Goal: Task Accomplishment & Management: Complete application form

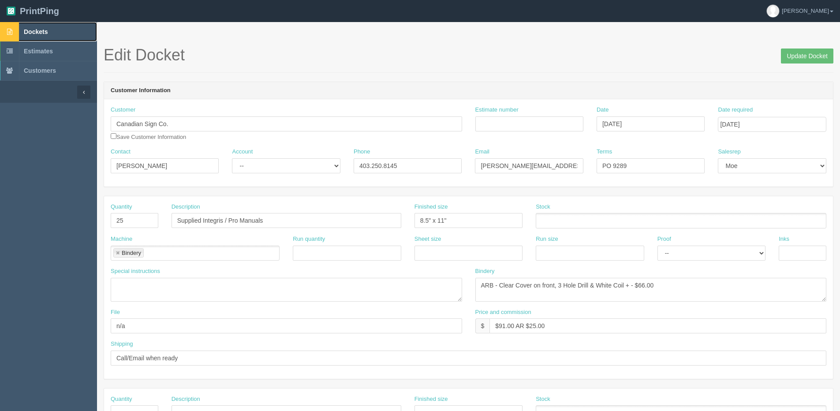
click at [37, 35] on link "Dockets" at bounding box center [48, 31] width 97 height 19
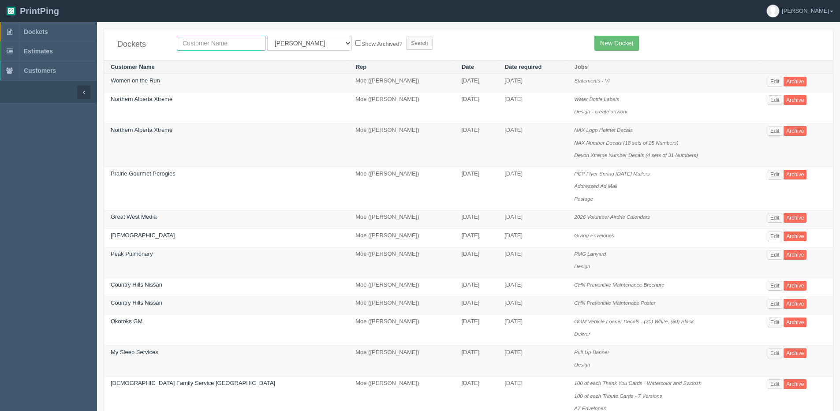
click at [216, 46] on input "text" at bounding box center [221, 43] width 89 height 15
type input "impacr"
click at [406, 37] on input "Search" at bounding box center [419, 43] width 26 height 13
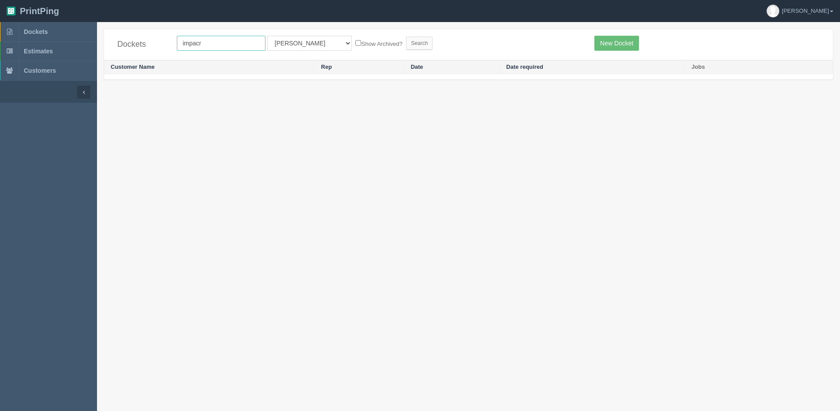
click at [216, 46] on input "impacr" at bounding box center [221, 43] width 89 height 15
type input "impact"
click at [406, 37] on input "Search" at bounding box center [419, 43] width 26 height 13
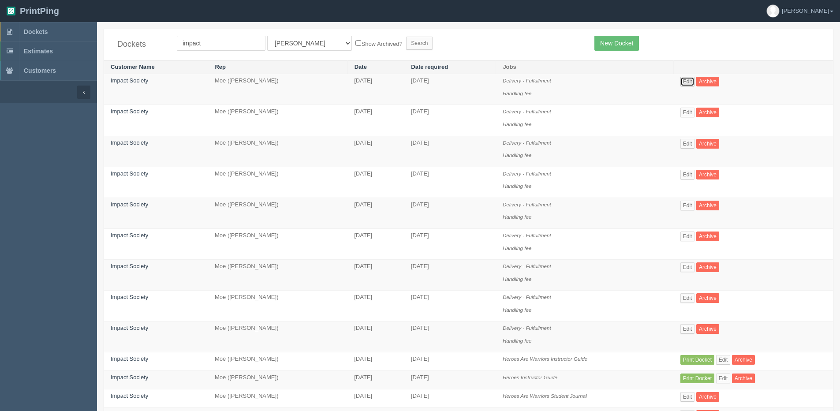
click at [681, 85] on link "Edit" at bounding box center [688, 82] width 15 height 10
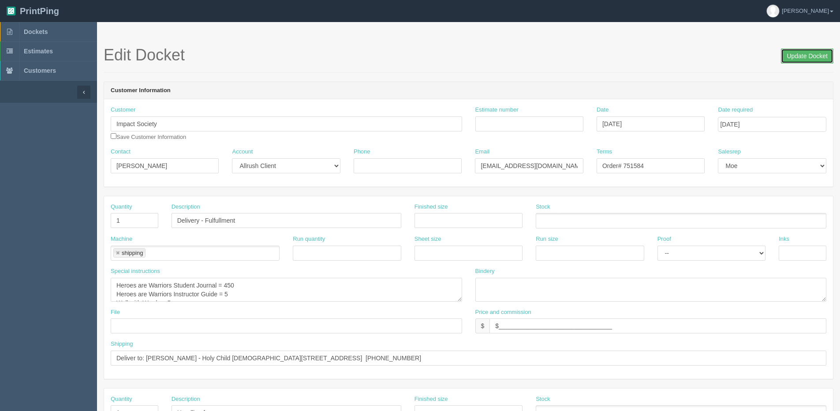
click at [794, 59] on input "Update Docket" at bounding box center [807, 56] width 52 height 15
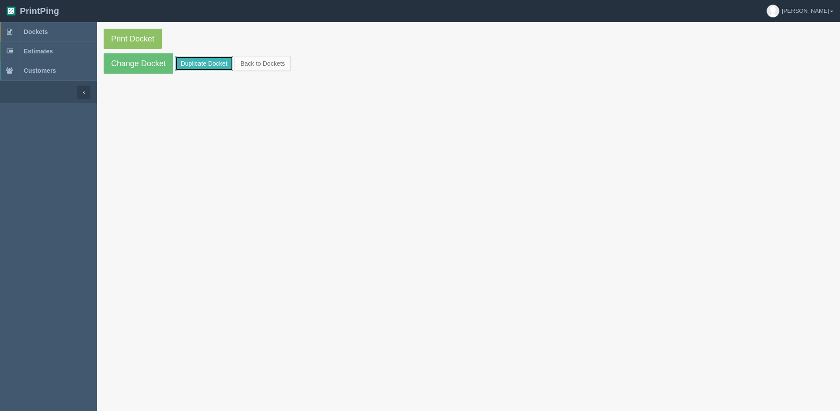
click at [191, 63] on link "Duplicate Docket" at bounding box center [204, 63] width 58 height 15
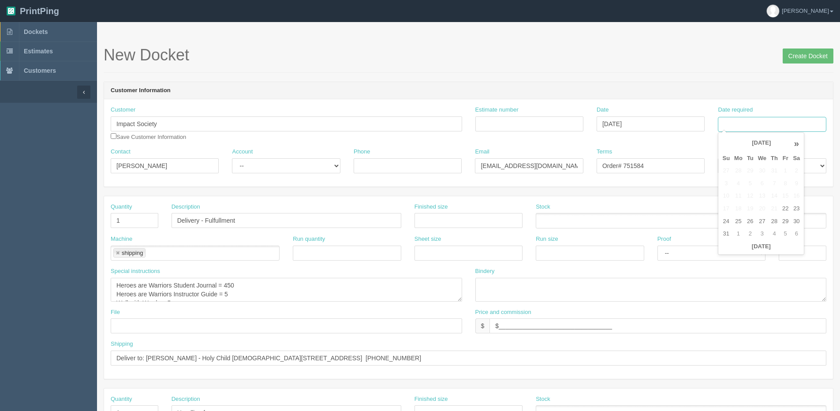
click at [783, 127] on input "Date required" at bounding box center [772, 124] width 108 height 15
click at [743, 253] on div "« August 2025 » Su Mo Tu We Th Fr Sa 27 28 29 30 31 1 2 3 4 5 6 7 8 9 10 11 12 …" at bounding box center [761, 193] width 86 height 123
click at [786, 220] on td "29" at bounding box center [785, 221] width 11 height 13
type input "[DATE]"
drag, startPoint x: 635, startPoint y: 167, endPoint x: 666, endPoint y: 165, distance: 31.4
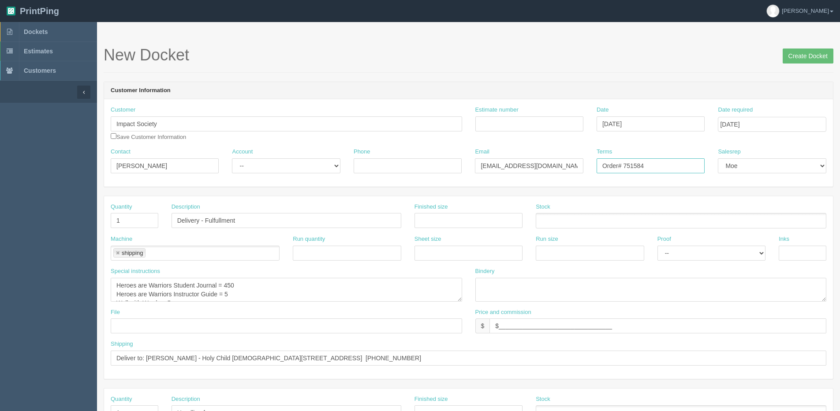
click at [666, 165] on input "Order# 751584" at bounding box center [651, 165] width 108 height 15
type input "Order# 751335"
drag, startPoint x: 225, startPoint y: 285, endPoint x: 285, endPoint y: 280, distance: 60.7
click at [291, 272] on div "Special instructions Heroes are Warriors Student Journal = 450 Heroes are Warri…" at bounding box center [287, 284] width 352 height 34
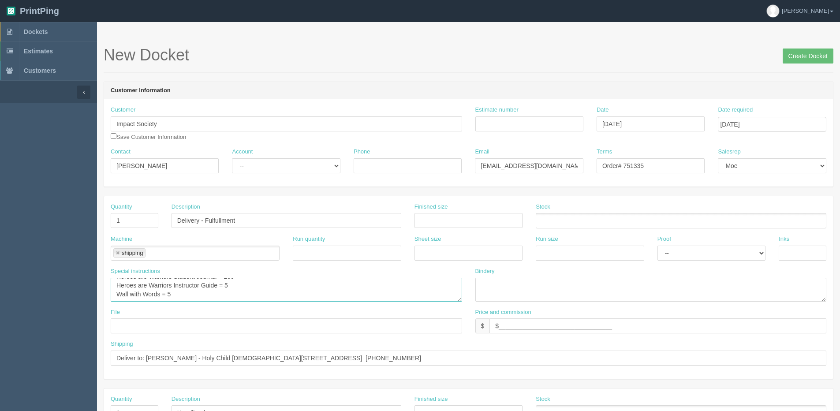
drag, startPoint x: 223, startPoint y: 297, endPoint x: 232, endPoint y: 294, distance: 10.2
click at [232, 294] on textarea "Heroes are Warriors Student Journal = 450 Heroes are Warriors Instructor Guide …" at bounding box center [287, 290] width 352 height 24
click at [166, 294] on textarea "Heroes are Warriors Student Journal = 450 Heroes are Warriors Instructor Guide …" at bounding box center [287, 290] width 352 height 24
type textarea "Heroes are Warriors Student Journal = 200 Heroes are Warriors Instructor Guide …"
drag, startPoint x: 148, startPoint y: 356, endPoint x: 559, endPoint y: 348, distance: 411.7
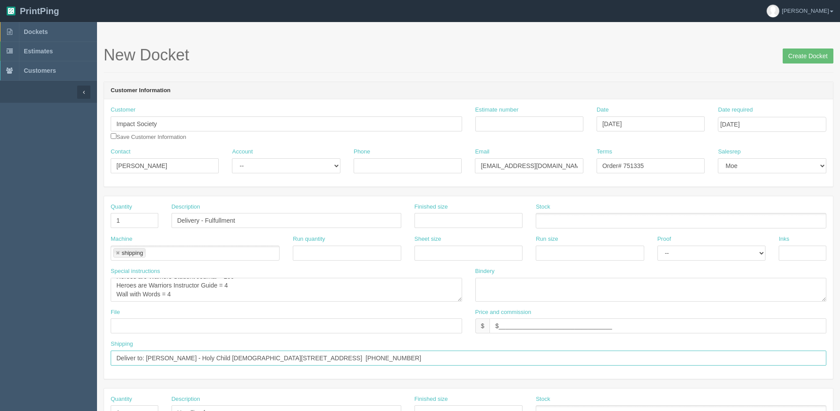
click at [559, 348] on div "Shipping Deliver to: Erin Luong - Holy Child 31 Silverado Terrace SW Calgary, A…" at bounding box center [469, 353] width 716 height 26
paste input "Rachel Shutt Senator Patrick Burns School 2155 Chilcotin Rd NW Calgary, AB T2L …"
click at [181, 360] on input "Deliver to: Rachel Shutt Senator Patrick Burns School 2155 Chilcotin Rd NW Calg…" at bounding box center [469, 358] width 716 height 15
type input "Deliver to: Rachel Shutt - Senator Patrick Burns School 2155 Chilcotin Rd NW Ca…"
click at [811, 61] on input "Create Docket" at bounding box center [808, 56] width 51 height 15
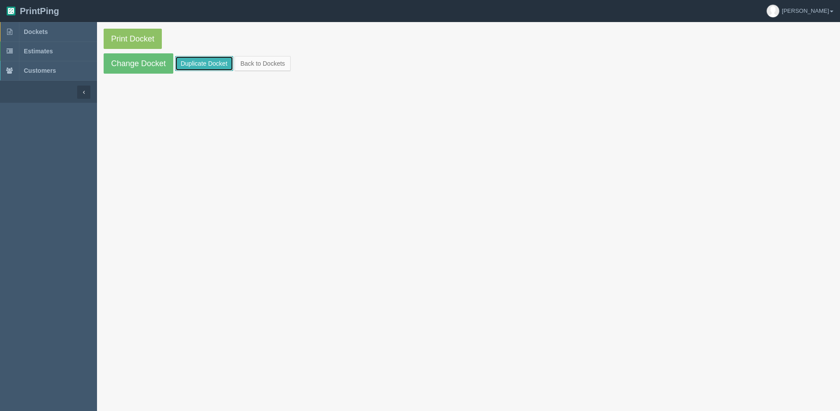
click at [189, 63] on link "Duplicate Docket" at bounding box center [204, 63] width 58 height 15
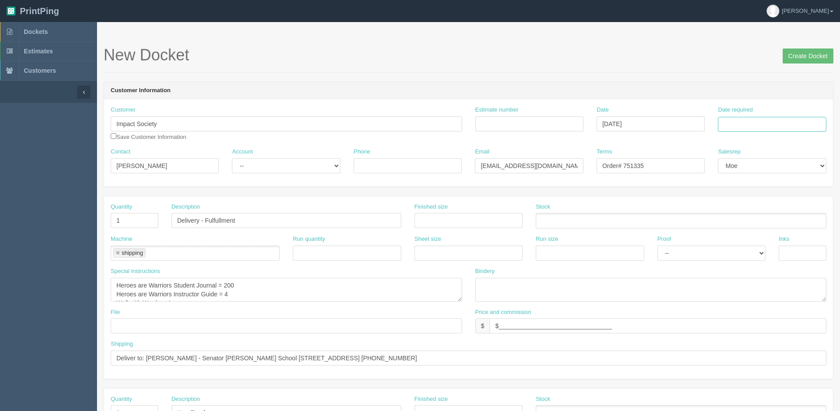
click at [739, 120] on input "Date required" at bounding box center [772, 124] width 108 height 15
click at [750, 253] on th "[DATE]" at bounding box center [761, 246] width 82 height 13
click at [784, 220] on td "29" at bounding box center [785, 221] width 11 height 13
type input "[DATE]"
drag, startPoint x: 633, startPoint y: 164, endPoint x: 758, endPoint y: 129, distance: 129.7
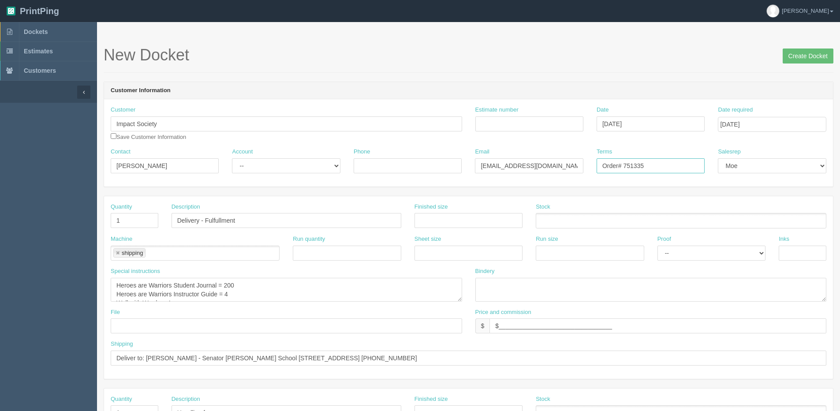
click at [740, 135] on div "Customer Impact Society Save Customer Information Estimate number Date August 2…" at bounding box center [468, 142] width 729 height 87
type input "Order# 751844"
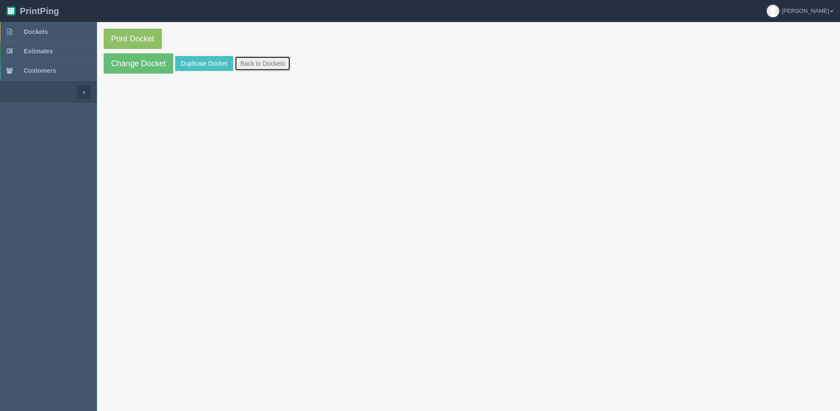
drag, startPoint x: 258, startPoint y: 59, endPoint x: 240, endPoint y: 51, distance: 19.1
click at [258, 59] on link "Back to Dockets" at bounding box center [263, 63] width 56 height 15
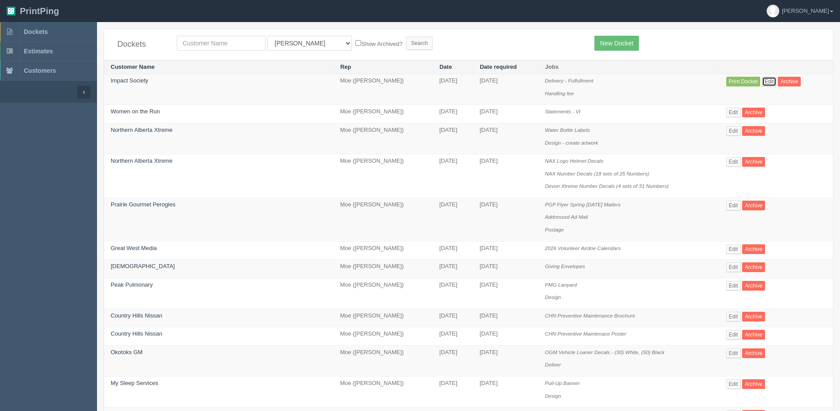
click at [762, 79] on link "Edit" at bounding box center [769, 82] width 15 height 10
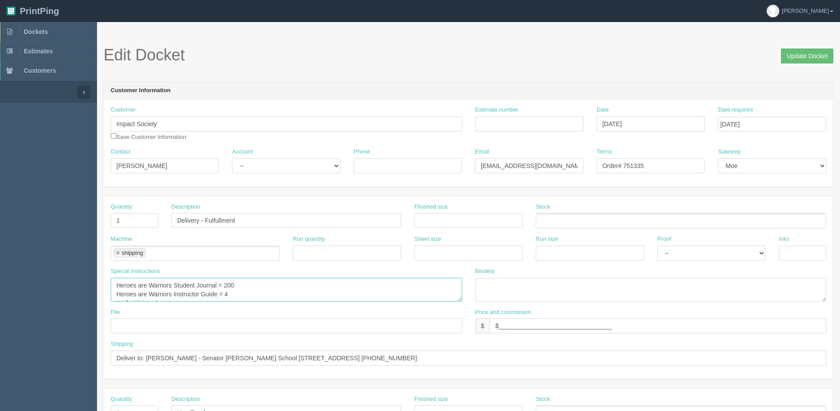
click at [139, 289] on textarea "Heroes are Warriors Student Journal = 200 Heroes are Warriors Instructor Guide …" at bounding box center [287, 290] width 352 height 24
type textarea "Heroes Student Journal = 200 Heroes Instructor Guide = 4 Wall with Words = 4"
click at [799, 53] on input "Update Docket" at bounding box center [807, 56] width 52 height 15
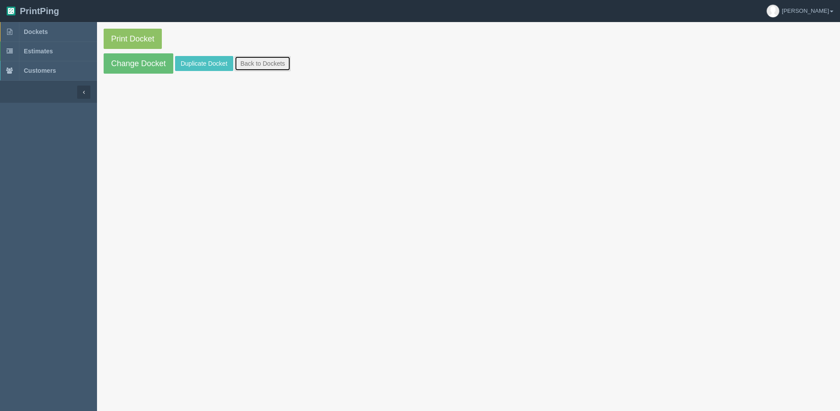
click at [252, 64] on link "Back to Dockets" at bounding box center [263, 63] width 56 height 15
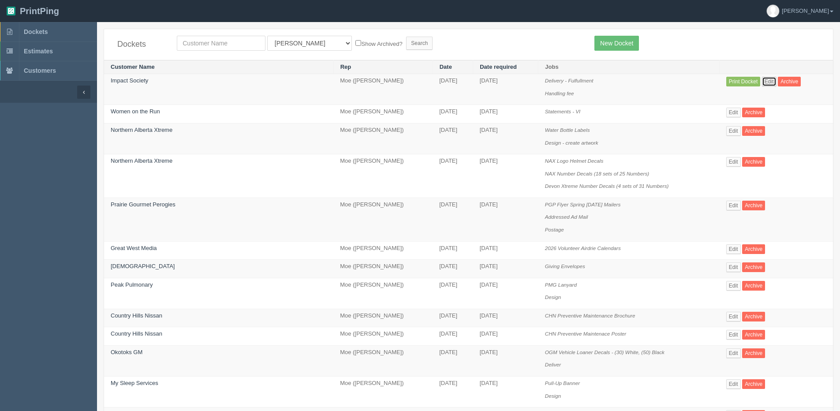
click at [762, 83] on link "Edit" at bounding box center [769, 82] width 15 height 10
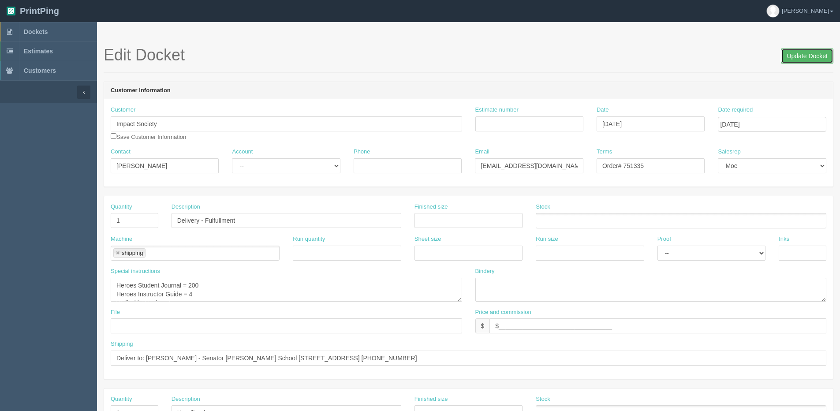
drag, startPoint x: 792, startPoint y: 59, endPoint x: 767, endPoint y: 58, distance: 25.2
click at [786, 59] on input "Update Docket" at bounding box center [807, 56] width 52 height 15
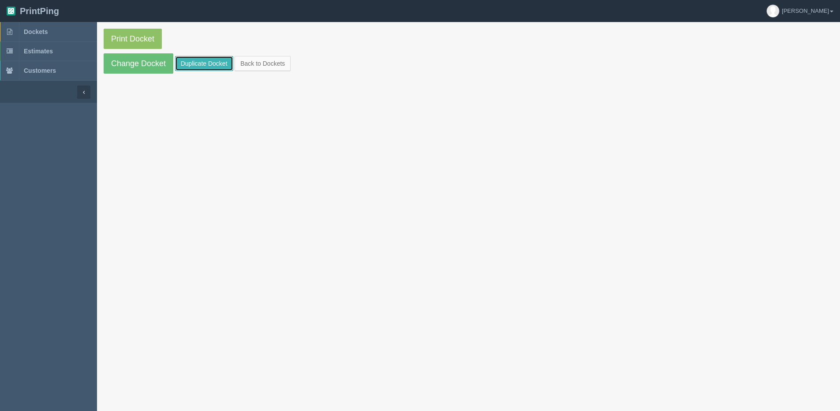
click at [194, 57] on link "Duplicate Docket" at bounding box center [204, 63] width 58 height 15
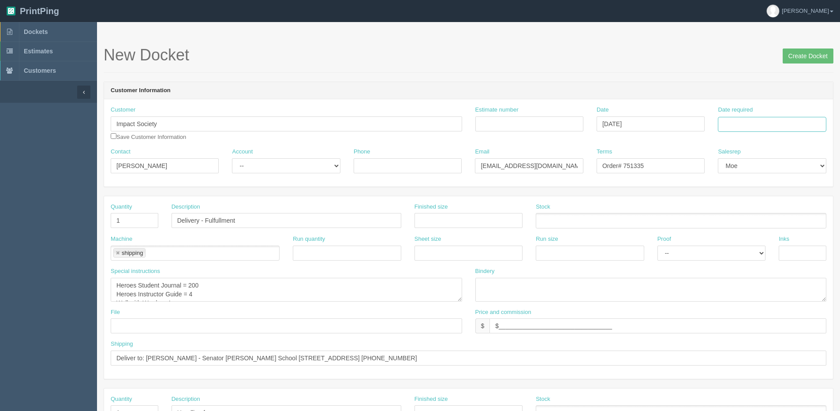
click at [763, 124] on input "Date required" at bounding box center [772, 124] width 108 height 15
click at [756, 252] on th "[DATE]" at bounding box center [761, 246] width 82 height 13
type input "[DATE]"
drag, startPoint x: 785, startPoint y: 219, endPoint x: 639, endPoint y: 220, distance: 146.5
click at [777, 222] on tr "24 25 26 27 28 29 30" at bounding box center [761, 221] width 82 height 13
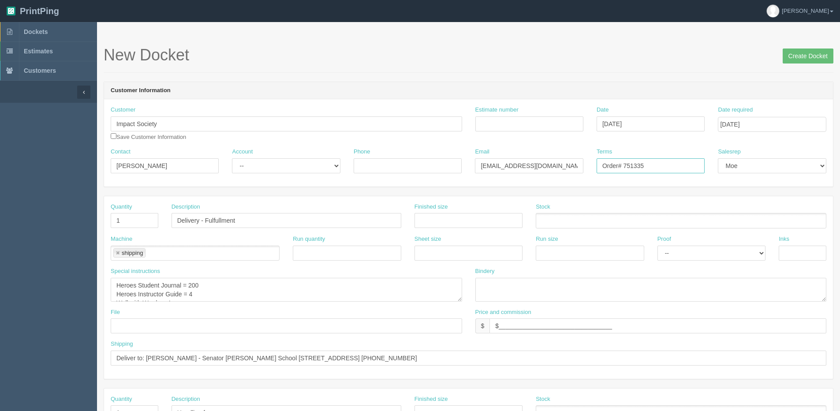
drag, startPoint x: 635, startPoint y: 169, endPoint x: 682, endPoint y: 160, distance: 48.0
click at [698, 163] on input "Order# 751335" at bounding box center [651, 165] width 108 height 15
type input "Order# 751844"
drag, startPoint x: 189, startPoint y: 289, endPoint x: 236, endPoint y: 282, distance: 46.8
click at [236, 282] on textarea "Heroes Student Journal = 200 Heroes Instructor Guide = 4 Wall with Words = 4" at bounding box center [287, 290] width 352 height 24
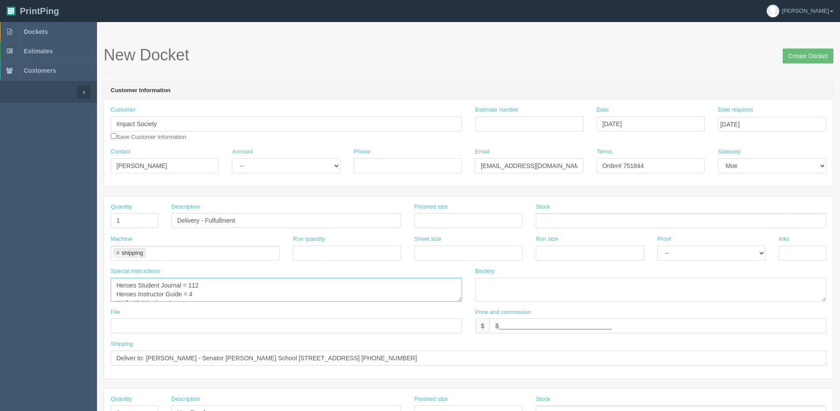
scroll to position [9, 0]
click at [195, 286] on textarea "Heroes Student Journal = 200 Heroes Instructor Guide = 4 Wall with Words = 4" at bounding box center [287, 290] width 352 height 24
click at [191, 292] on textarea "Heroes Student Journal = 200 Heroes Instructor Guide = 4 Wall with Words = 4" at bounding box center [287, 290] width 352 height 24
type textarea "Heroes Student Journal = 112 Heroes Instructor Guide = 2 Wall with Words = 1"
drag, startPoint x: 146, startPoint y: 359, endPoint x: 608, endPoint y: 352, distance: 462.8
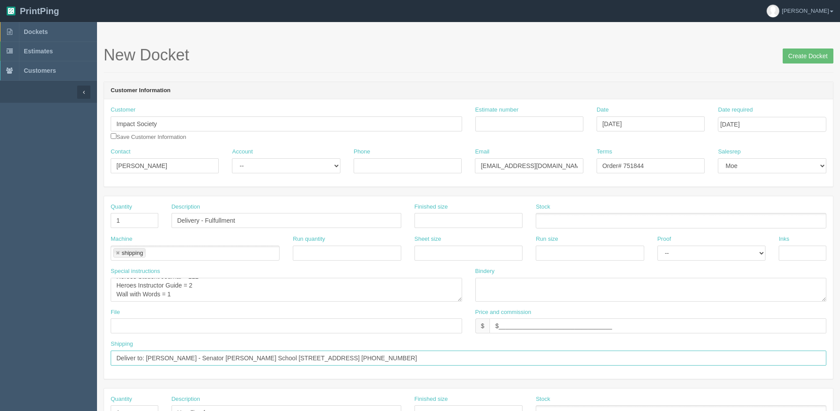
click at [608, 352] on input "Deliver to: Rachel Shutt - Senator Patrick Burns School 2155 Chilcotin Rd NW Ca…" at bounding box center [469, 358] width 716 height 15
paste input "Siobhan Oudith Christ the King School 3511 Rollyview Road, Leduc, AB T9E 6N4 Ca…"
click at [191, 355] on input "Deliver to: Siobhan Oudith Christ the King School 3511 Rollyview Road, Leduc, A…" at bounding box center [469, 358] width 716 height 15
type input "Deliver to: [PERSON_NAME] - [PERSON_NAME][GEOGRAPHIC_DATA][PERSON_NAME] [STREET…"
click at [800, 55] on input "Create Docket" at bounding box center [808, 56] width 51 height 15
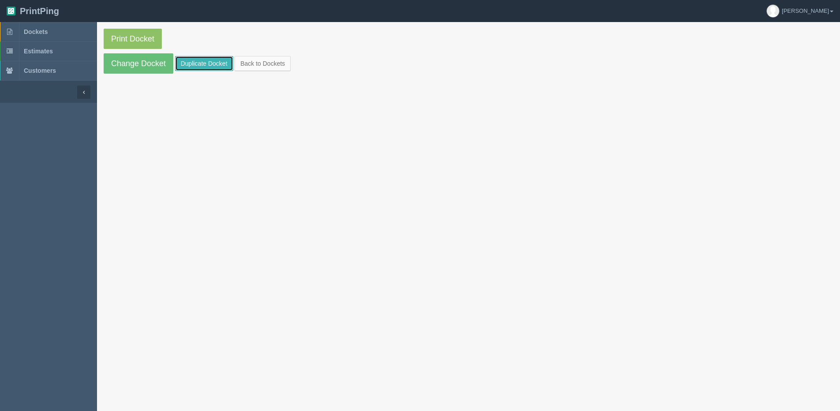
drag, startPoint x: 210, startPoint y: 70, endPoint x: 202, endPoint y: 61, distance: 11.9
click at [210, 70] on link "Duplicate Docket" at bounding box center [204, 63] width 58 height 15
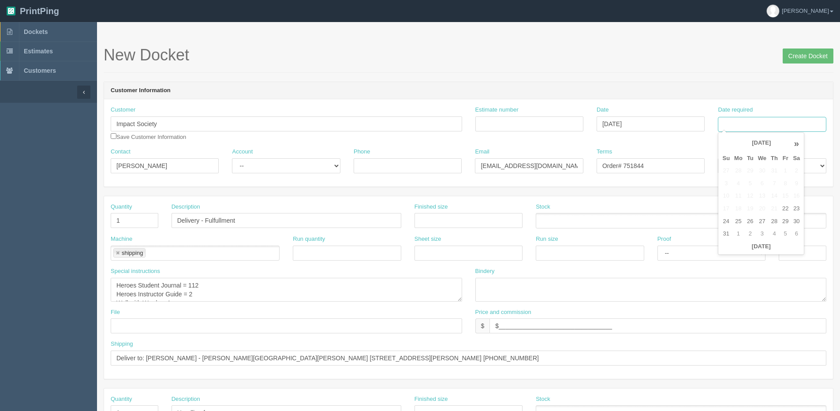
click at [762, 127] on input "Date required" at bounding box center [772, 124] width 108 height 15
click at [753, 253] on th "[DATE]" at bounding box center [761, 246] width 82 height 13
click at [787, 223] on td "29" at bounding box center [785, 221] width 11 height 13
type input "[DATE]"
drag, startPoint x: 634, startPoint y: 168, endPoint x: 684, endPoint y: 155, distance: 51.6
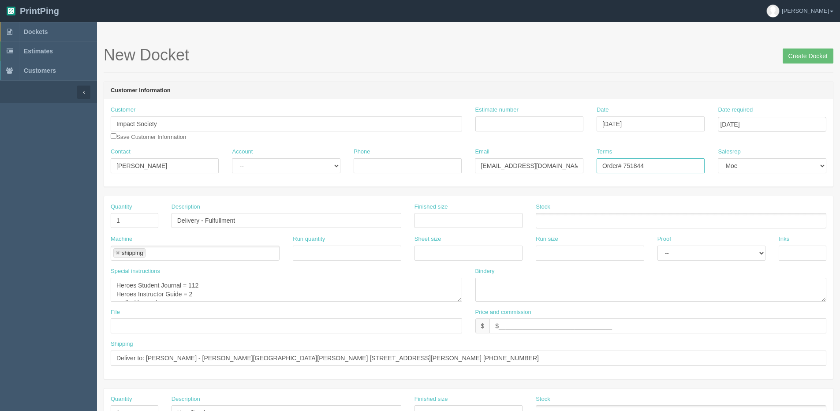
click at [704, 155] on div "Terms Order# 751844" at bounding box center [651, 161] width 108 height 26
type input "Order# 751932"
drag, startPoint x: 190, startPoint y: 285, endPoint x: 210, endPoint y: 282, distance: 20.9
click at [210, 282] on textarea "Heroes Student Journal = 112 Heroes Instructor Guide = 2 Wall with Words = 1" at bounding box center [287, 290] width 352 height 24
click at [208, 287] on textarea "Heroes Student Journal = 112 Heroes Instructor Guide = 2 Wall with Words = 1" at bounding box center [287, 290] width 352 height 24
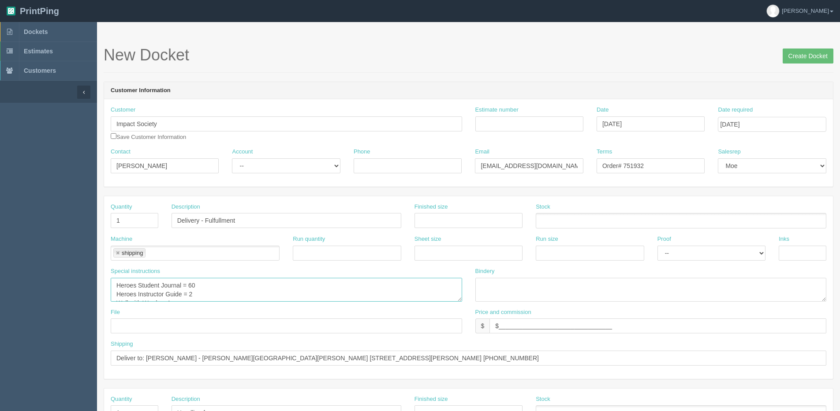
click at [205, 296] on textarea "Heroes Student Journal = 112 Heroes Instructor Guide = 2 Wall with Words = 1" at bounding box center [287, 290] width 352 height 24
type textarea "Heroes Student Journal = 60 Heroes Instructor Guide = 1 Wall with Words = 1"
drag, startPoint x: 325, startPoint y: 357, endPoint x: 712, endPoint y: 362, distance: 387.4
click at [709, 362] on input "Deliver to: [PERSON_NAME] - [PERSON_NAME][GEOGRAPHIC_DATA][PERSON_NAME] [STREET…" at bounding box center [469, 358] width 716 height 15
paste input "[PERSON_NAME] [GEOGRAPHIC_DATA][STREET_ADDRESS] [PHONE_NUMBER]"
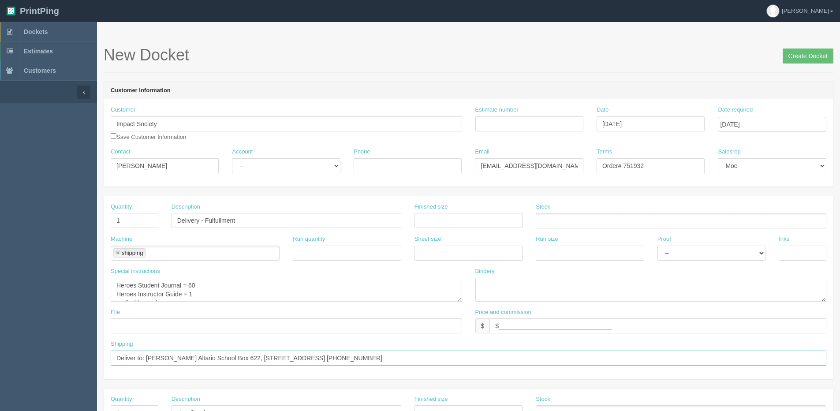
click at [184, 356] on input "Deliver to: [PERSON_NAME] Altario School Box 622, [STREET_ADDRESS] [PHONE_NUMBE…" at bounding box center [469, 358] width 716 height 15
type input "Deliver to: [PERSON_NAME] - [GEOGRAPHIC_DATA][STREET_ADDRESS] [PHONE_NUMBER]"
click at [278, 285] on textarea "Heroes Student Journal = 112 Heroes Instructor Guide = 2 Wall with Words = 1" at bounding box center [287, 290] width 352 height 24
drag, startPoint x: 182, startPoint y: 296, endPoint x: 93, endPoint y: 306, distance: 89.3
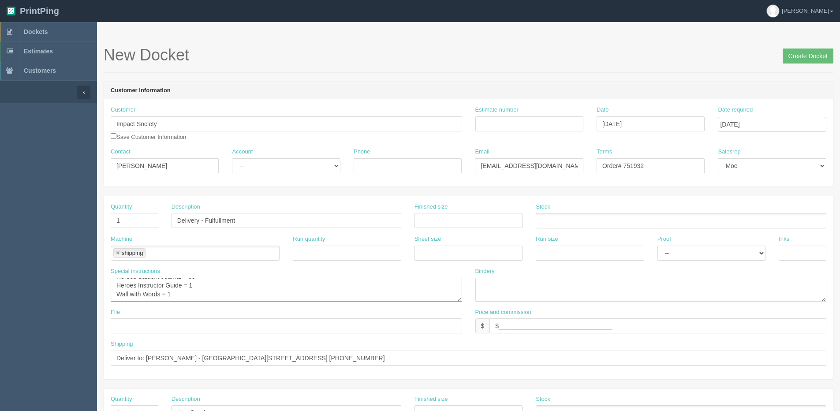
click at [93, 306] on section "Dockets Estimates Customers" at bounding box center [420, 411] width 840 height 779
type textarea "Heroes Student Journal = 60 Heroes Instructor Guide = 1"
click at [792, 59] on input "Create Docket" at bounding box center [808, 56] width 51 height 15
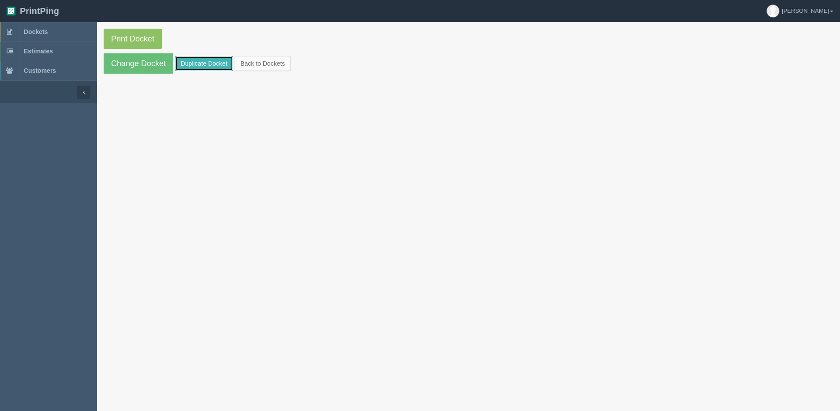
click at [217, 57] on link "Duplicate Docket" at bounding box center [204, 63] width 58 height 15
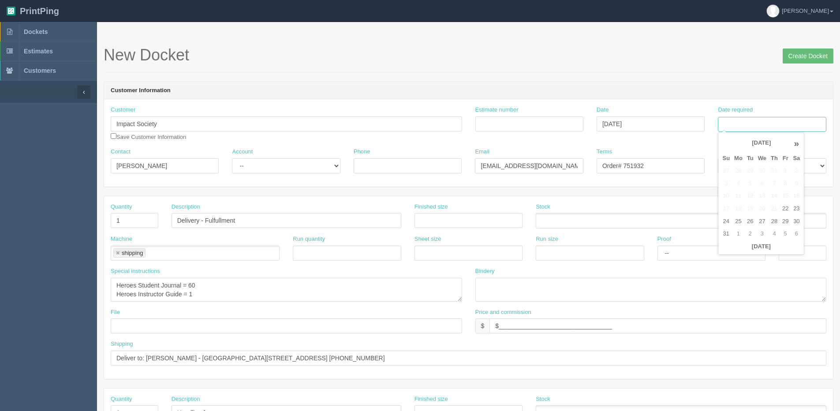
click at [736, 124] on input "Date required" at bounding box center [772, 124] width 108 height 15
click at [727, 252] on th "Today" at bounding box center [761, 246] width 82 height 13
click at [785, 224] on td "29" at bounding box center [785, 221] width 11 height 13
type input "[DATE]"
drag, startPoint x: 637, startPoint y: 167, endPoint x: 654, endPoint y: 166, distance: 17.7
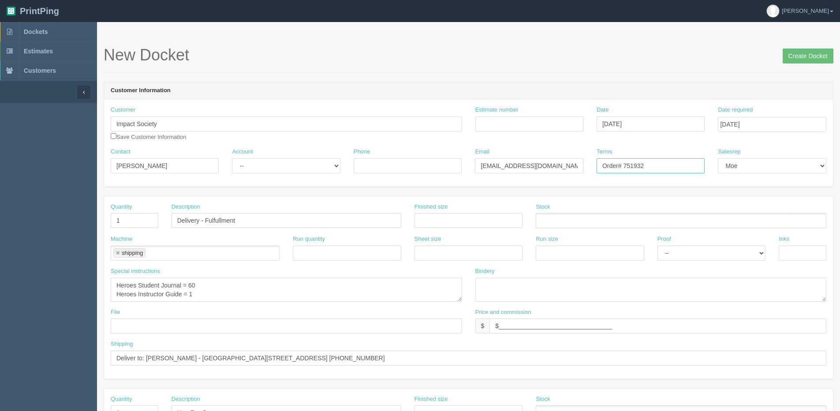
click at [654, 166] on input "Order# 751932" at bounding box center [651, 165] width 108 height 15
type input "Order# 751993"
drag, startPoint x: 189, startPoint y: 286, endPoint x: 215, endPoint y: 281, distance: 26.0
click at [214, 283] on textarea "Heroes Student Journal = 60 Heroes Instructor Guide = 1" at bounding box center [287, 290] width 352 height 24
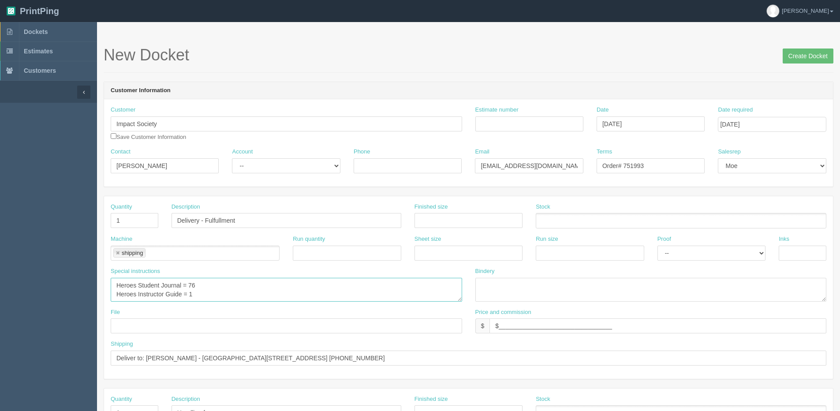
drag, startPoint x: 190, startPoint y: 297, endPoint x: 201, endPoint y: 297, distance: 11.0
click at [201, 297] on textarea "Heroes Student Journal = 60 Heroes Instructor Guide = 1" at bounding box center [287, 290] width 352 height 24
click at [197, 292] on textarea "Heroes Student Journal = 60 Heroes Instructor Guide = 1" at bounding box center [287, 290] width 352 height 24
drag, startPoint x: 122, startPoint y: 284, endPoint x: 198, endPoint y: 291, distance: 76.2
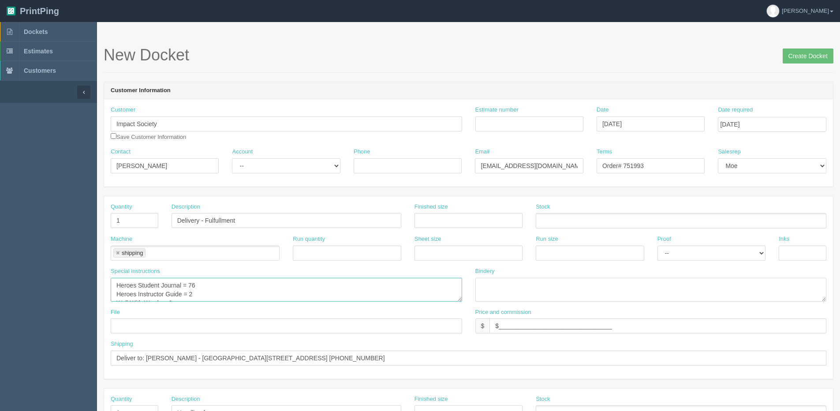
click at [198, 291] on textarea "Heroes Student Journal = 60 Heroes Instructor Guide = 1" at bounding box center [287, 290] width 352 height 24
click at [202, 302] on div "Special instructions Heroes Student Journal = 60 Heroes Instructor Guide = 1" at bounding box center [286, 287] width 365 height 41
click at [204, 299] on textarea "Heroes Student Journal = 60 Heroes Instructor Guide = 1" at bounding box center [287, 290] width 352 height 24
paste textarea "Heroes Student Journal = 76 Heroes Instructor Guide = 2"
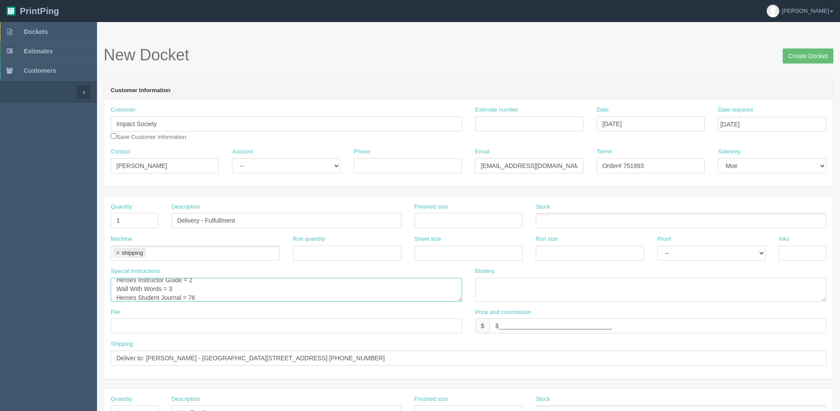
scroll to position [23, 0]
drag, startPoint x: 193, startPoint y: 288, endPoint x: 200, endPoint y: 288, distance: 7.1
click at [200, 288] on textarea "Heroes Student Journal = 60 Heroes Instructor Guide = 1" at bounding box center [287, 290] width 352 height 24
click at [243, 286] on textarea "Heroes Student Journal = 60 Heroes Instructor Guide = 1" at bounding box center [287, 290] width 352 height 24
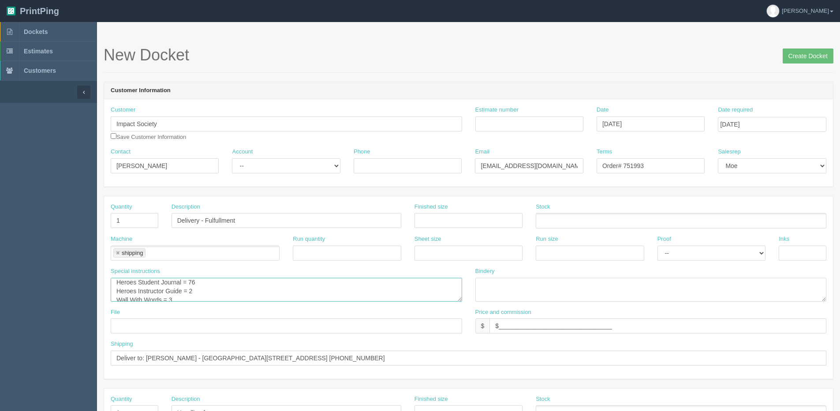
type textarea "Heroes Student Journal = 76 Heroes Instructor Guide = 2 Wall With Words = 3 Her…"
drag, startPoint x: 146, startPoint y: 354, endPoint x: 724, endPoint y: 339, distance: 579.0
click at [718, 338] on div "Quantity 1 Description Delivery - Fulfullment Finished size Stock Machine shipp…" at bounding box center [468, 287] width 729 height 183
paste input "Emilie Sillers Holy Redeemer 53117 Range Rd 222 Ardrossan, AB T8E 2M8 Canada (7…"
click at [184, 356] on input "Deliver to: Emilie Sillers Holy Redeemer 53117 Range Rd 222 Ardrossan, AB T8E 2…" at bounding box center [469, 358] width 716 height 15
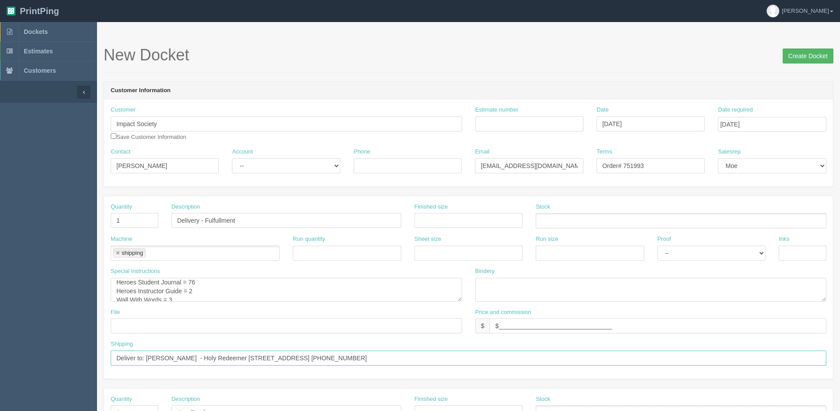
type input "Deliver to: Emilie Sillers - Holy Redeemer 53117 Range Rd 222 Ardrossan, AB T8E…"
click at [803, 56] on input "Create Docket" at bounding box center [808, 56] width 51 height 15
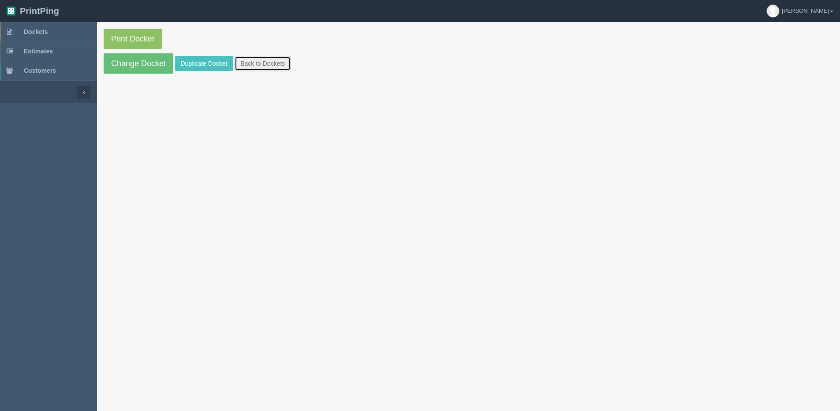
click at [264, 67] on link "Back to Dockets" at bounding box center [263, 63] width 56 height 15
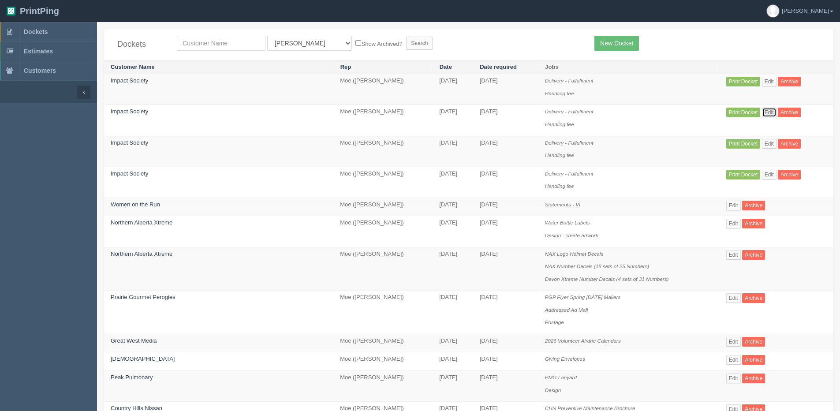
click at [762, 112] on link "Edit" at bounding box center [769, 113] width 15 height 10
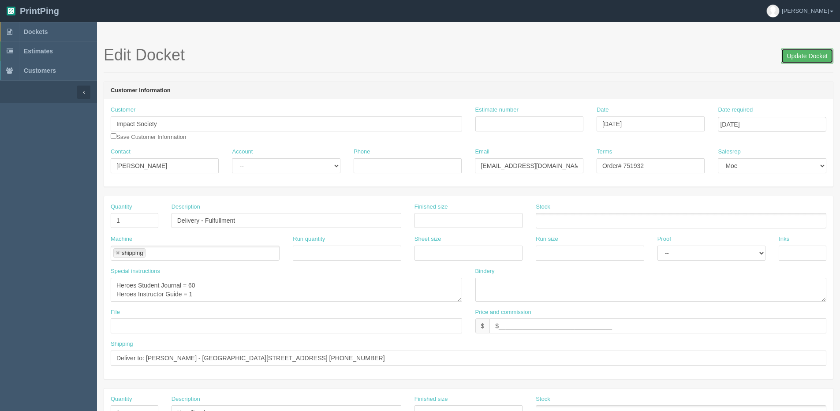
click at [822, 55] on input "Update Docket" at bounding box center [807, 56] width 52 height 15
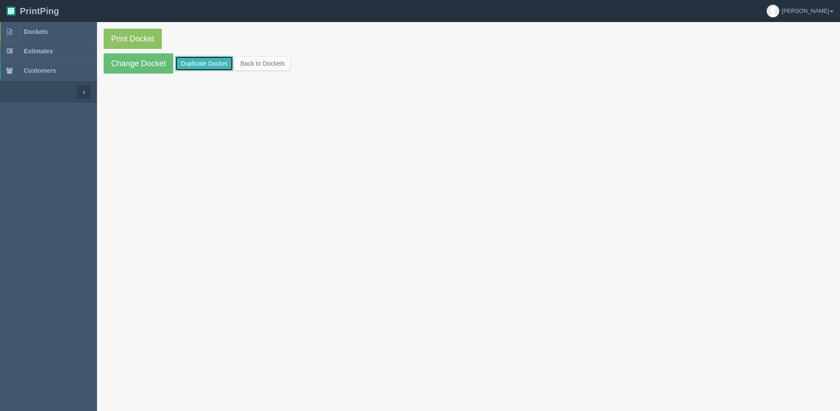
click at [202, 59] on link "Duplicate Docket" at bounding box center [204, 63] width 58 height 15
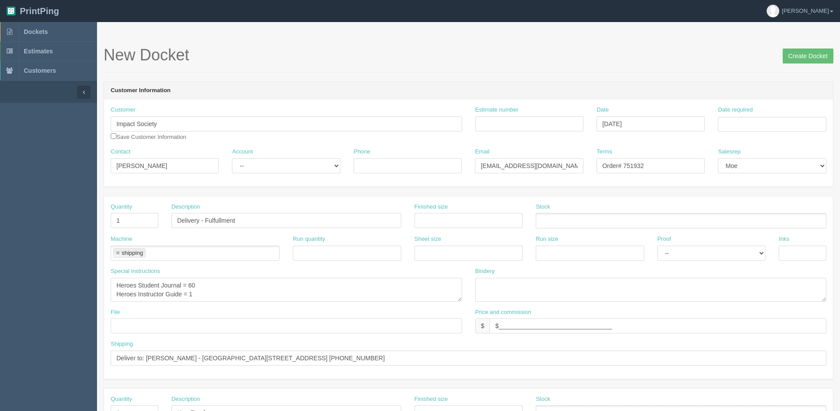
click at [770, 135] on div "Date required" at bounding box center [772, 122] width 121 height 33
click at [768, 126] on input "Date required" at bounding box center [772, 124] width 108 height 15
click at [762, 253] on div "« [DATE] » Su Mo Tu We Th Fr Sa 27 28 29 30 31 1 2 3 4 5 6 7 8 9 10 11 12 13 14…" at bounding box center [761, 193] width 86 height 123
click at [786, 222] on td "29" at bounding box center [785, 221] width 11 height 13
type input "[DATE]"
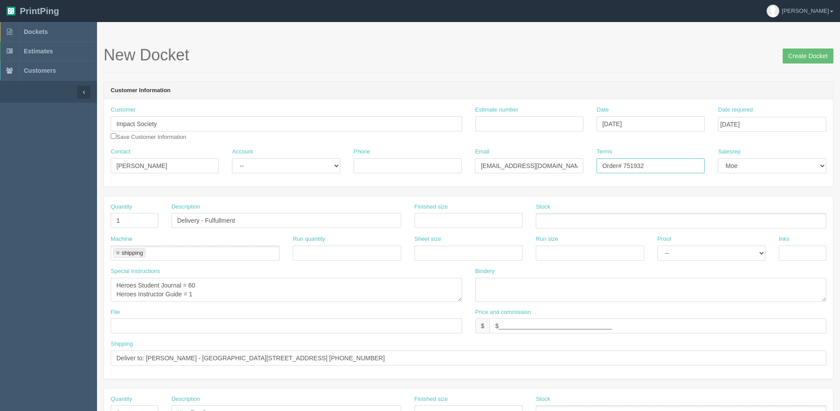
drag, startPoint x: 637, startPoint y: 169, endPoint x: 680, endPoint y: 163, distance: 43.2
click at [680, 163] on input "Order# 751932" at bounding box center [651, 165] width 108 height 15
type input "Order# 751995"
drag, startPoint x: 188, startPoint y: 285, endPoint x: 204, endPoint y: 285, distance: 15.4
click at [204, 285] on textarea "Heroes Student Journal = 60 Heroes Instructor Guide = 1" at bounding box center [287, 290] width 352 height 24
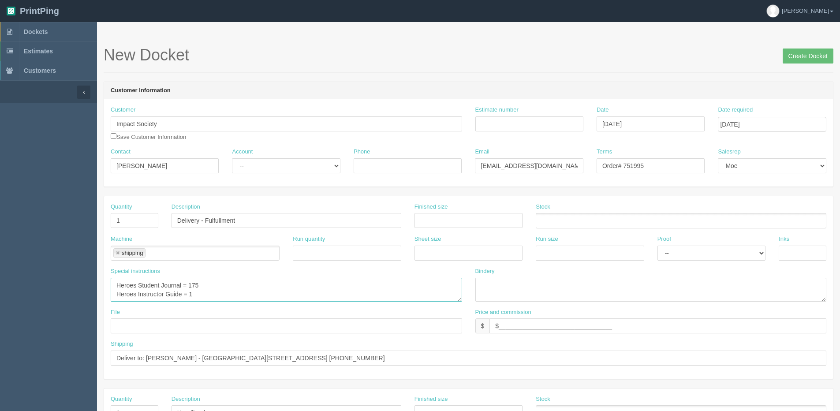
scroll to position [9, 0]
drag, startPoint x: 206, startPoint y: 295, endPoint x: 71, endPoint y: 289, distance: 134.7
click at [71, 289] on section "Dockets Estimates Customers" at bounding box center [420, 411] width 840 height 779
type textarea "Heroes Student Journal = 175"
drag, startPoint x: 148, startPoint y: 356, endPoint x: 759, endPoint y: 340, distance: 611.2
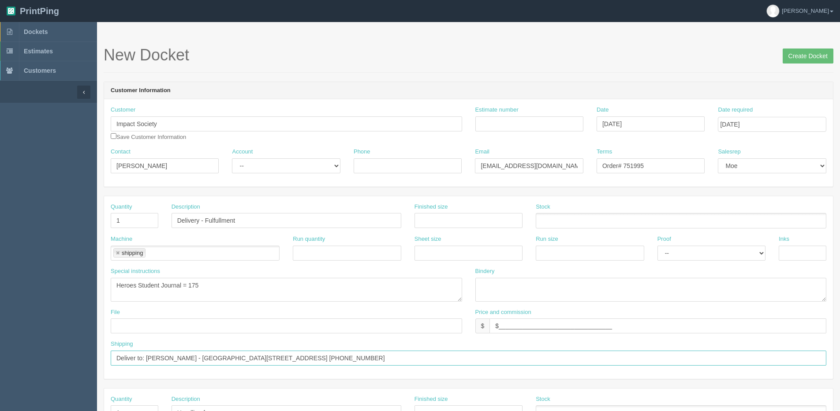
click at [759, 340] on div "Quantity 1 Description Delivery - Fulfullment Finished size Stock Machine shipp…" at bounding box center [468, 287] width 729 height 183
paste input "Neil Hocking Riverview Middle School 45 Devere Rd Riverview, NB E1B 2M4 Canada …"
click at [183, 359] on input "Deliver to: Neil Hocking Riverview Middle School 45 Devere Rd Riverview, NB E1B…" at bounding box center [469, 358] width 716 height 15
type input "Deliver to: Neil Hocking - Riverview Middle School 45 Devere Rd Riverview, NB E…"
click at [801, 56] on input "Create Docket" at bounding box center [808, 56] width 51 height 15
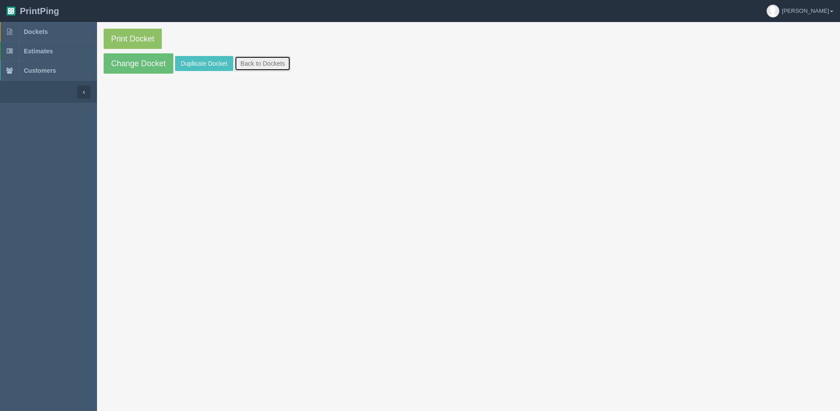
click at [254, 65] on link "Back to Dockets" at bounding box center [263, 63] width 56 height 15
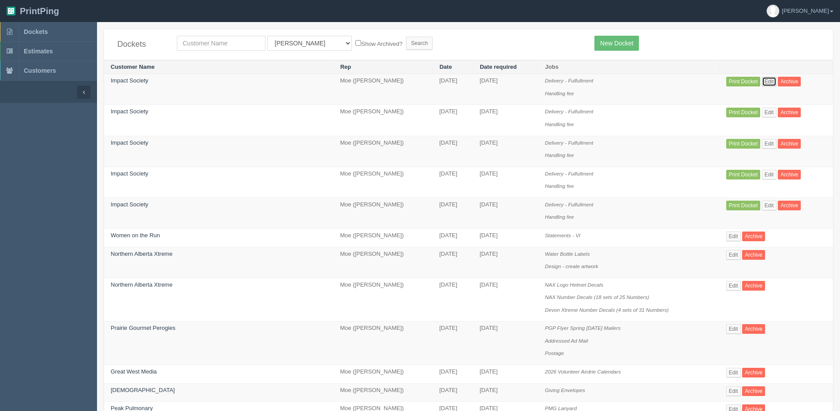
click at [762, 81] on link "Edit" at bounding box center [769, 82] width 15 height 10
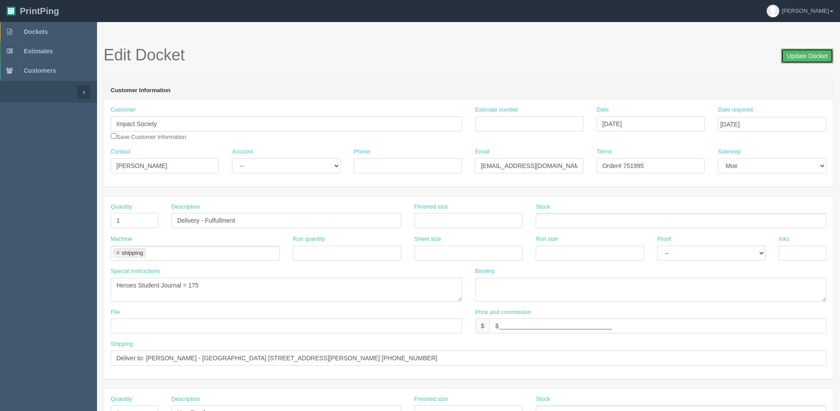
click at [807, 52] on input "Update Docket" at bounding box center [807, 56] width 52 height 15
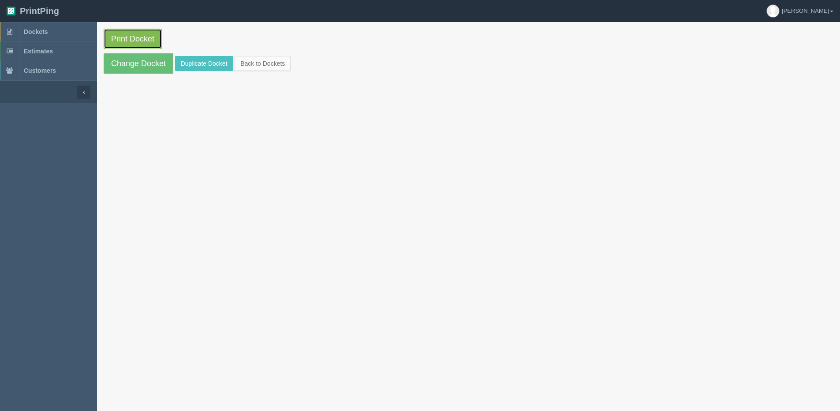
click at [134, 35] on link "Print Docket" at bounding box center [133, 39] width 58 height 20
click at [276, 66] on link "Back to Dockets" at bounding box center [263, 63] width 56 height 15
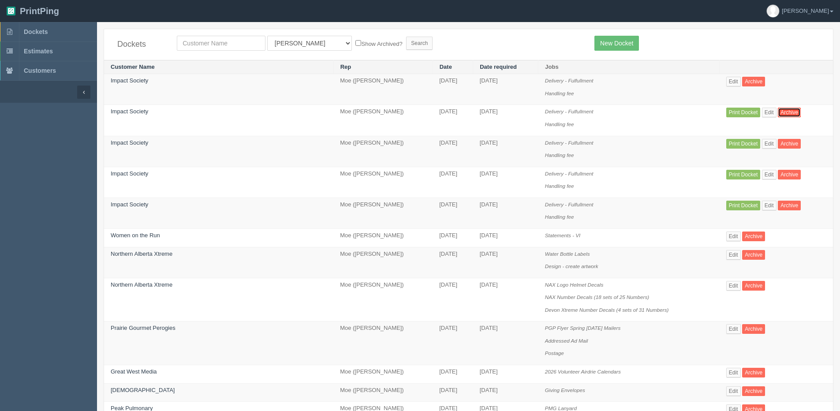
click at [778, 112] on link "Archive" at bounding box center [789, 113] width 23 height 10
click at [762, 112] on link "Edit" at bounding box center [769, 113] width 15 height 10
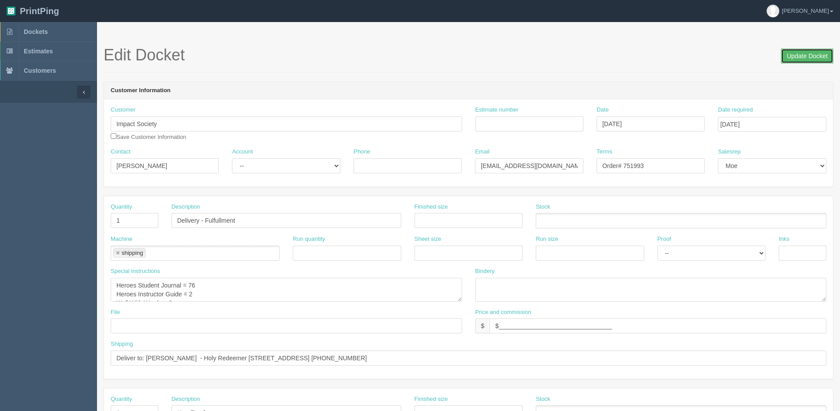
click at [811, 51] on input "Update Docket" at bounding box center [807, 56] width 52 height 15
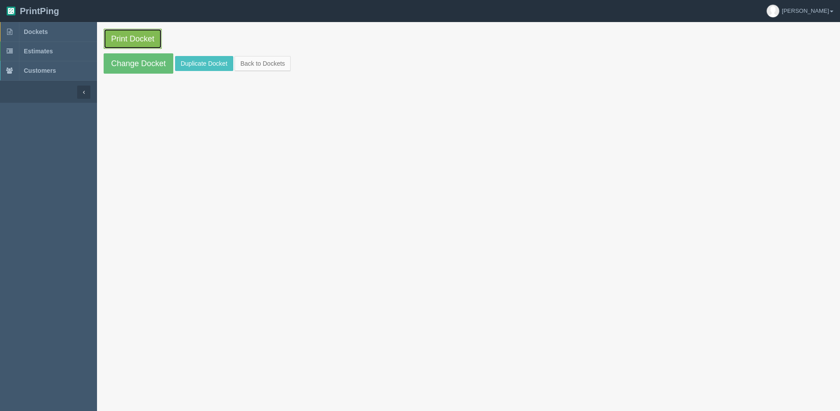
click at [129, 38] on link "Print Docket" at bounding box center [133, 39] width 58 height 20
drag, startPoint x: 279, startPoint y: 58, endPoint x: 299, endPoint y: 60, distance: 19.9
click at [279, 58] on link "Back to Dockets" at bounding box center [263, 63] width 56 height 15
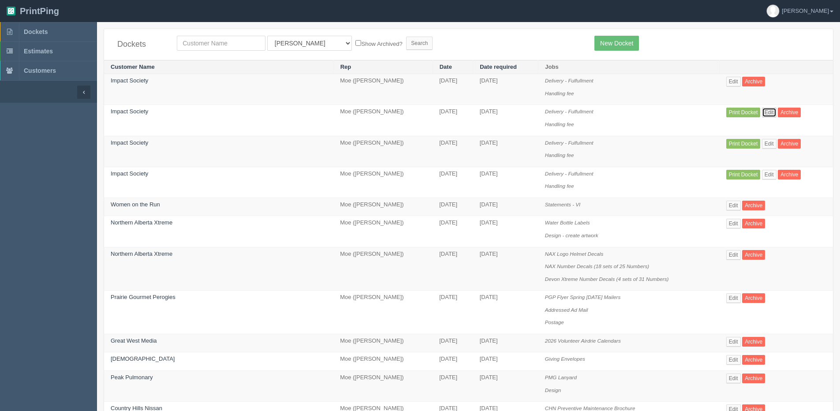
click at [762, 112] on link "Edit" at bounding box center [769, 113] width 15 height 10
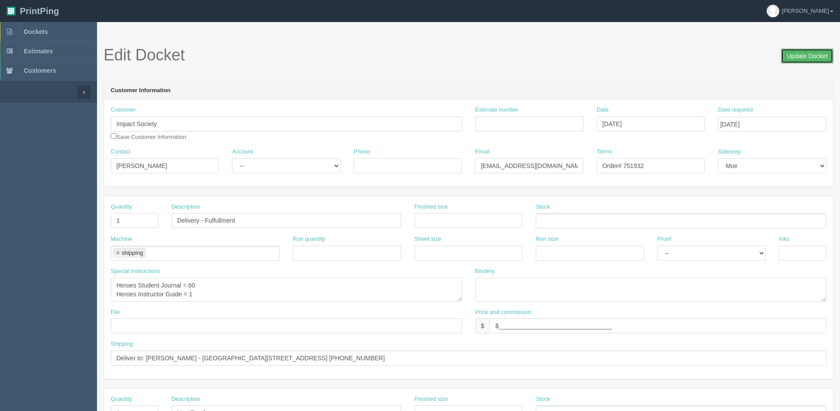
click at [806, 52] on input "Update Docket" at bounding box center [807, 56] width 52 height 15
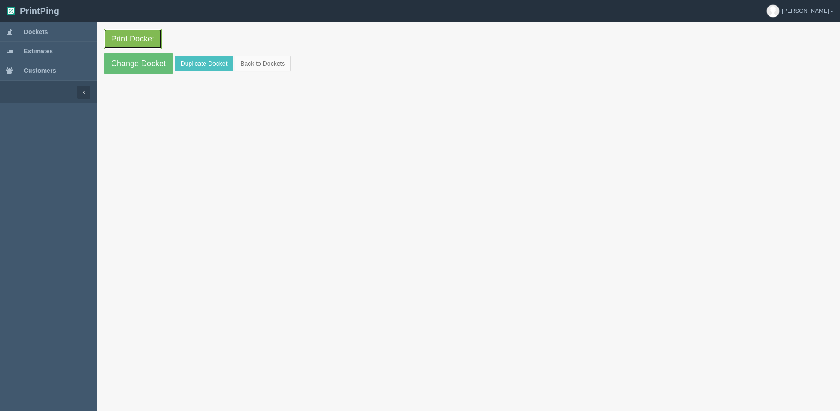
click at [119, 34] on link "Print Docket" at bounding box center [133, 39] width 58 height 20
click at [277, 64] on link "Back to Dockets" at bounding box center [263, 63] width 56 height 15
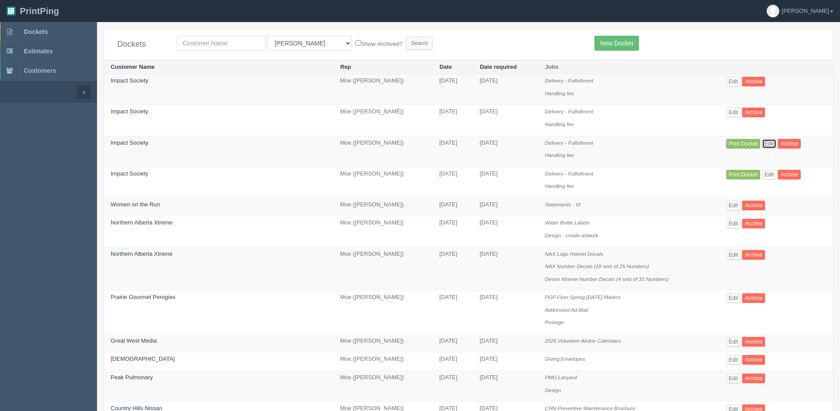
click at [762, 142] on link "Edit" at bounding box center [769, 144] width 15 height 10
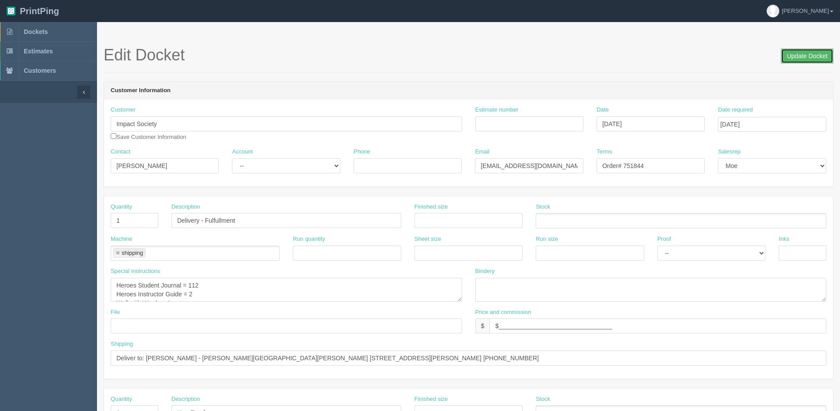
click at [804, 60] on input "Update Docket" at bounding box center [807, 56] width 52 height 15
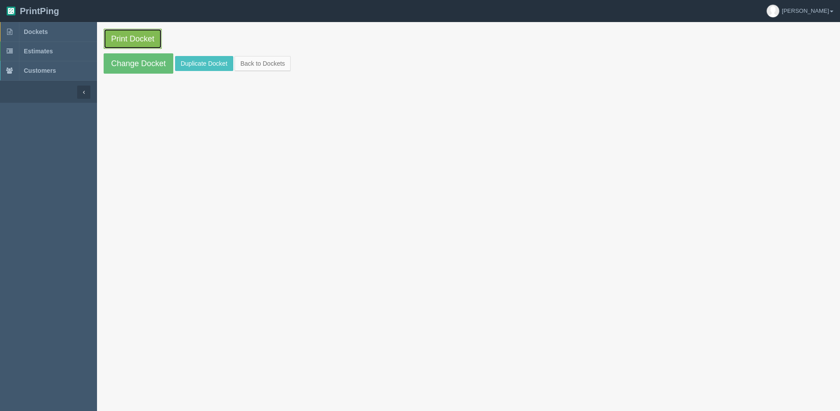
click at [108, 39] on link "Print Docket" at bounding box center [133, 39] width 58 height 20
click at [265, 62] on link "Back to Dockets" at bounding box center [263, 63] width 56 height 15
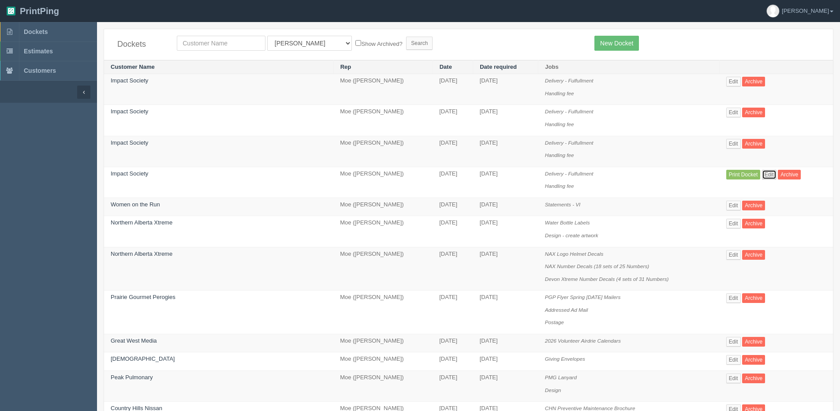
click at [762, 174] on link "Edit" at bounding box center [769, 175] width 15 height 10
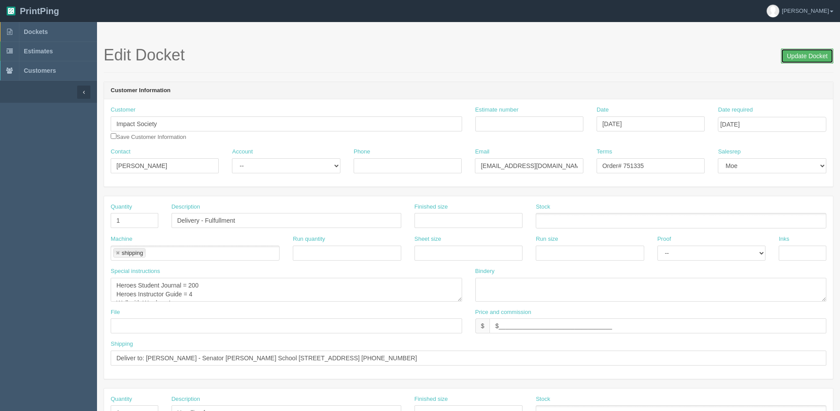
click at [800, 50] on input "Update Docket" at bounding box center [807, 56] width 52 height 15
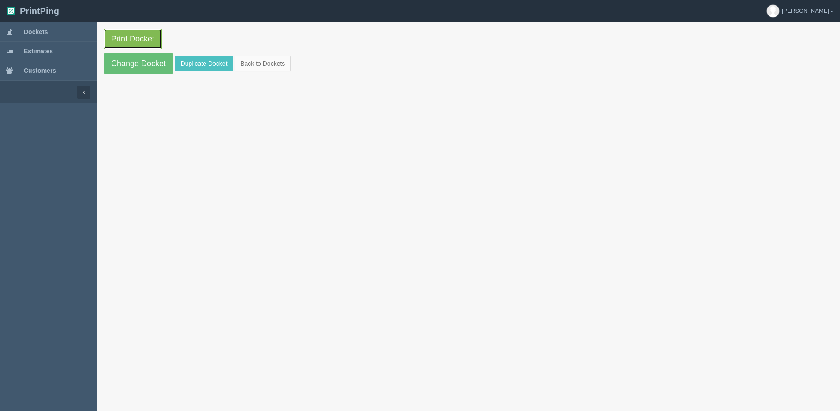
click at [148, 44] on link "Print Docket" at bounding box center [133, 39] width 58 height 20
